Goal: Task Accomplishment & Management: Manage account settings

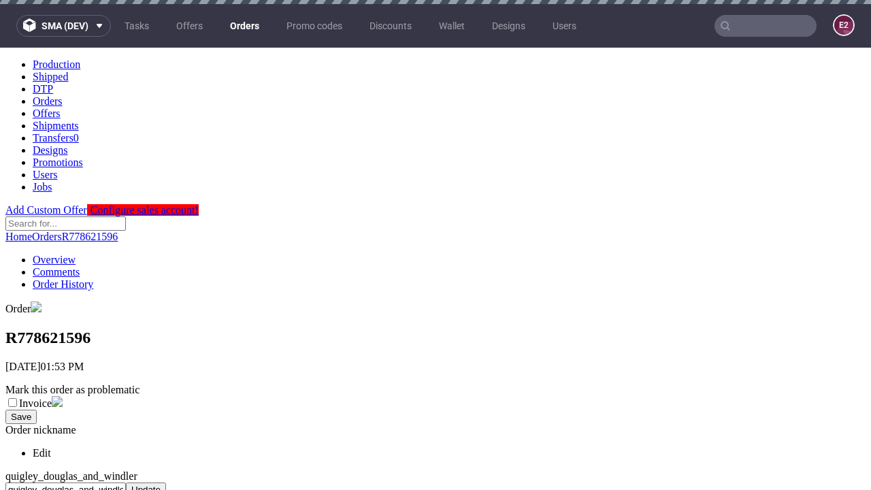
scroll to position [603, 0]
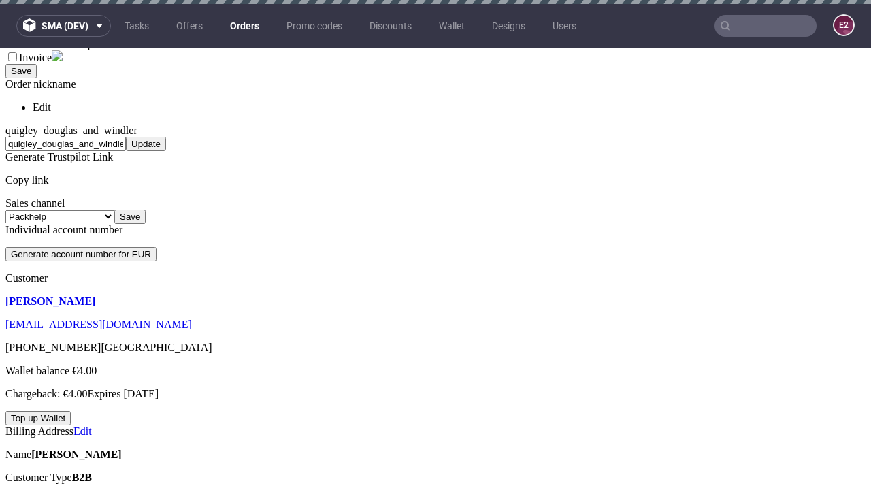
scroll to position [4, 0]
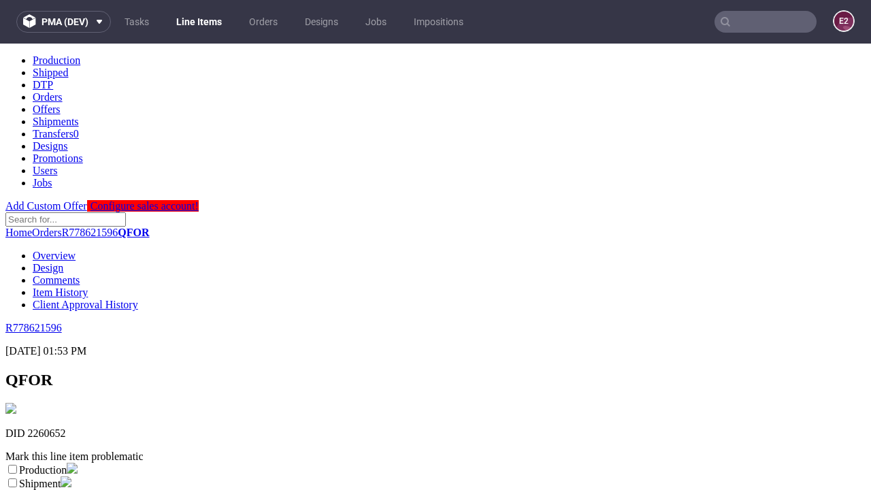
scroll to position [239, 0]
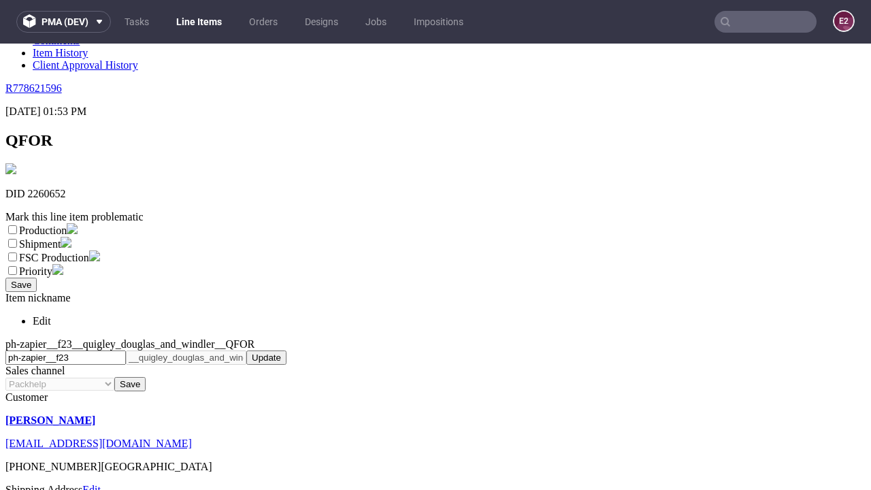
select select "dtp_ca_needed"
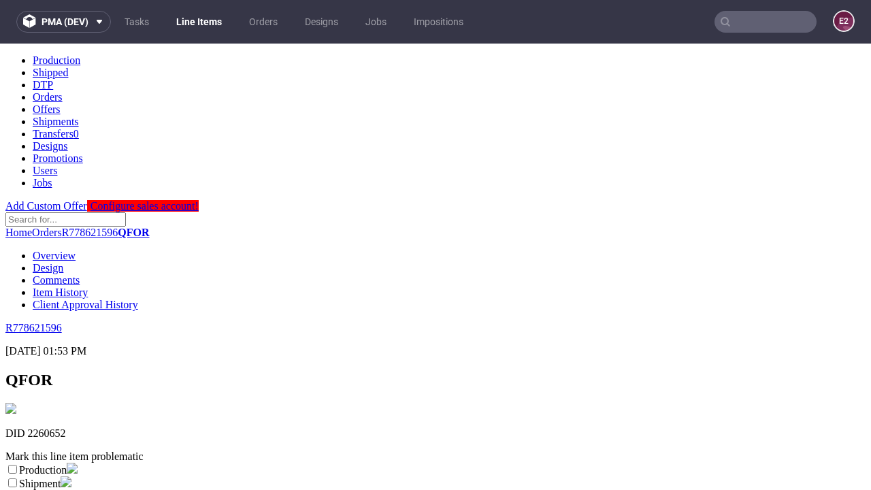
scroll to position [0, 0]
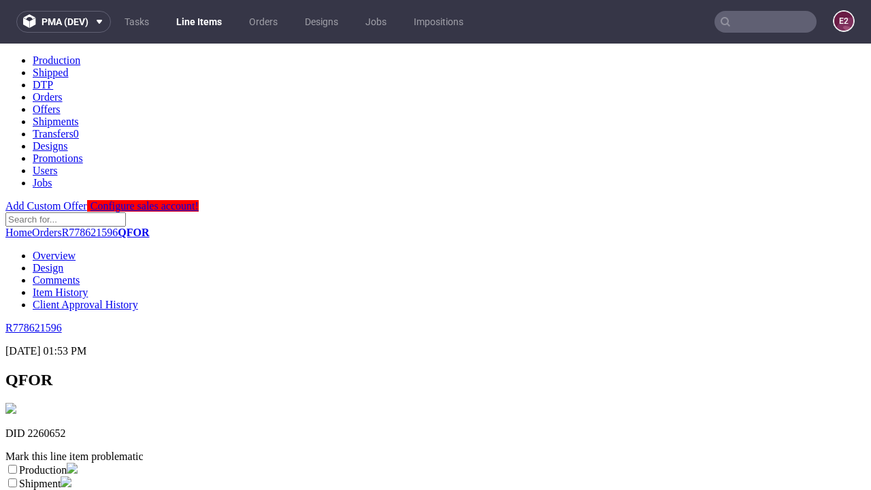
checkbox input "true"
